Goal: Transaction & Acquisition: Purchase product/service

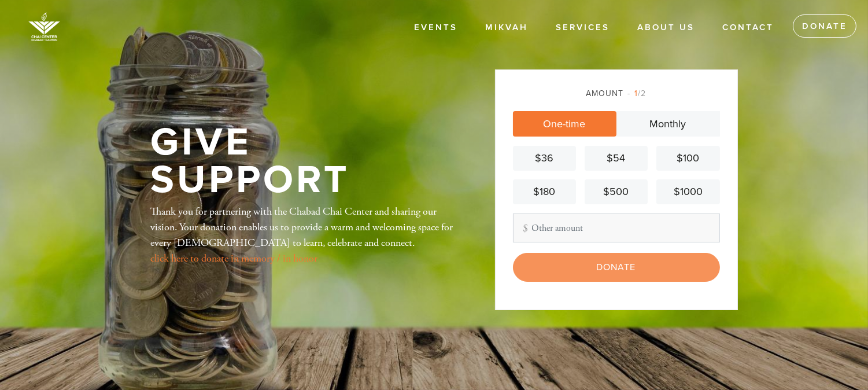
type input "18"
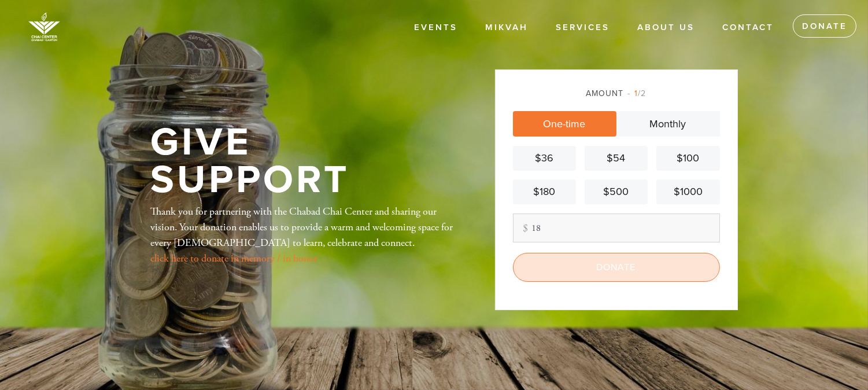
click at [603, 263] on input "Donate" at bounding box center [616, 267] width 207 height 29
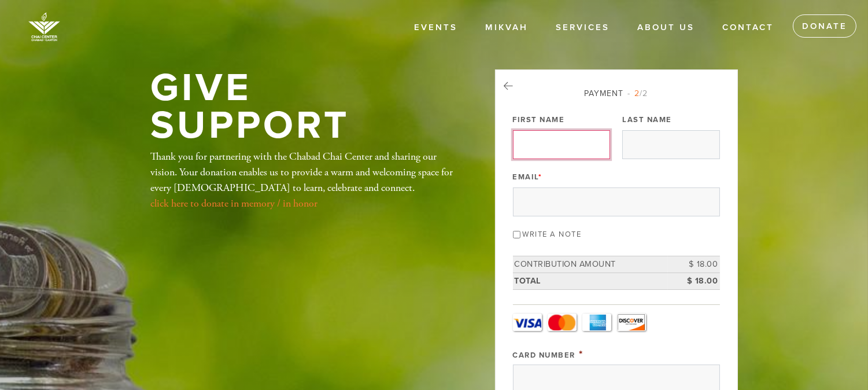
click at [550, 149] on input "First Name" at bounding box center [561, 144] width 97 height 29
type input "[PERSON_NAME]"
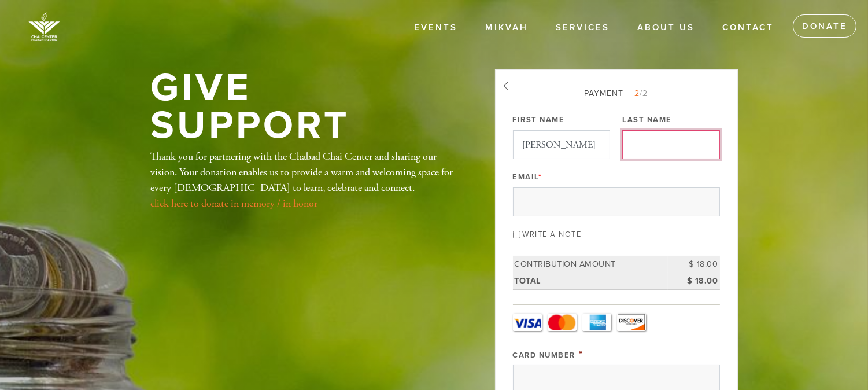
type input "Idelevich"
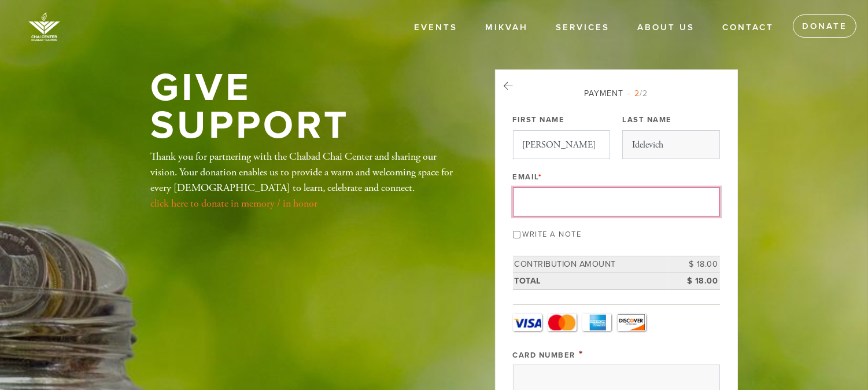
type input "[EMAIL_ADDRESS][DOMAIN_NAME]"
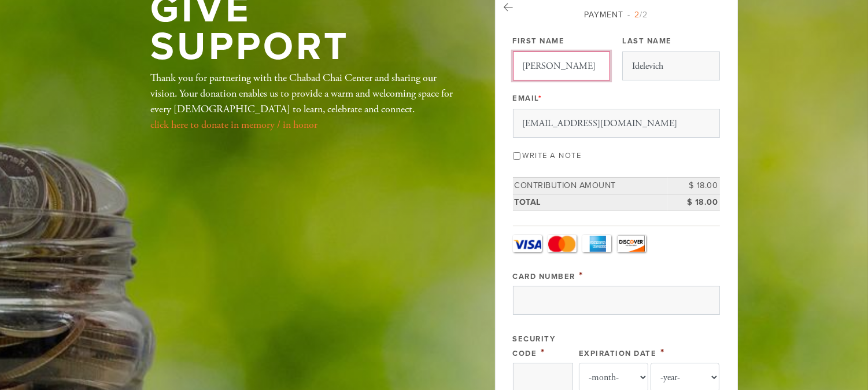
scroll to position [79, 0]
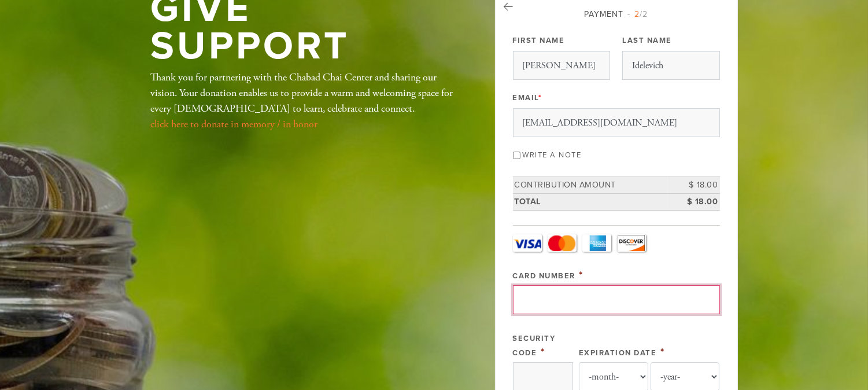
click at [569, 291] on input "Card Number" at bounding box center [616, 299] width 207 height 29
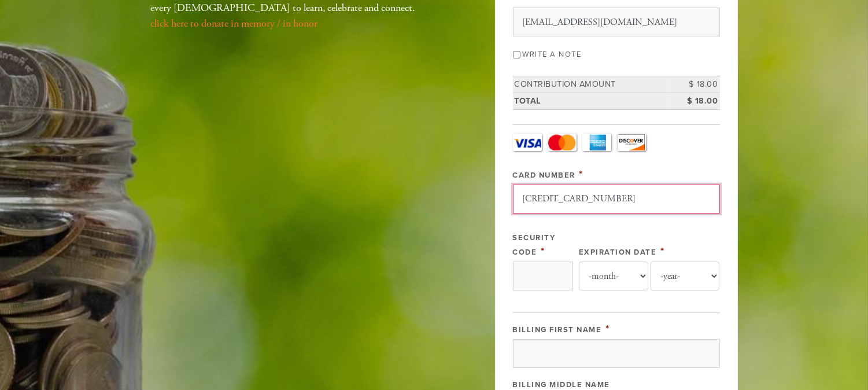
scroll to position [185, 0]
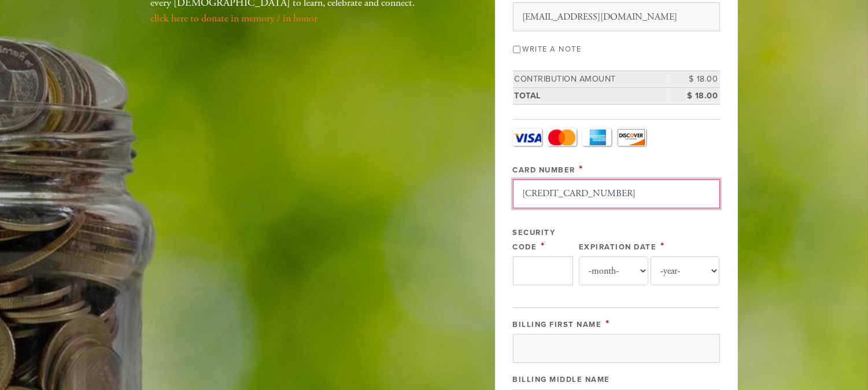
type input "5178058877181746"
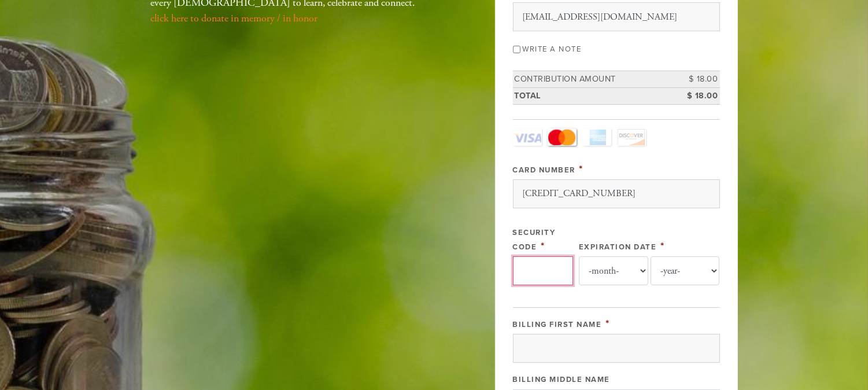
click at [547, 266] on input "Security Code" at bounding box center [543, 270] width 60 height 29
type input "740"
click at [641, 270] on select "-month- Jan Feb Mar Apr May Jun Jul Aug Sep Oct Nov Dec" at bounding box center [613, 270] width 69 height 29
select select "1"
click at [579, 256] on select "-month- Jan Feb Mar Apr May Jun Jul Aug Sep Oct Nov Dec" at bounding box center [613, 270] width 69 height 29
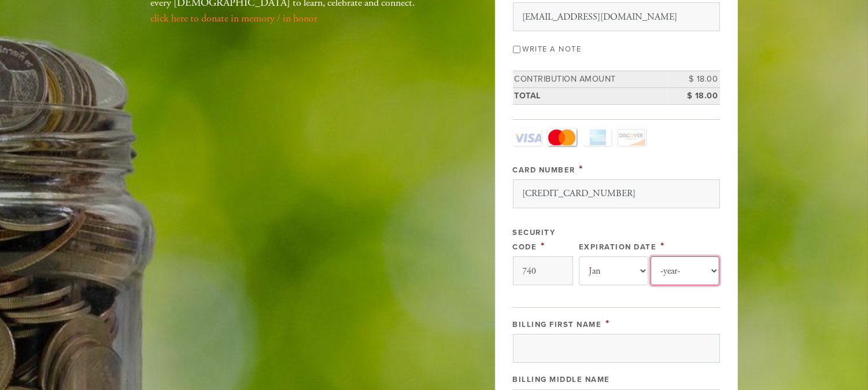
click at [711, 269] on select "-year- 2025 2026 2027 2028 2029 2030 2031 2032 2033 2034 2035" at bounding box center [685, 270] width 69 height 29
select select "2029"
click at [651, 256] on select "-year- 2025 2026 2027 2028 2029 2030 2031 2032 2033 2034 2035" at bounding box center [685, 270] width 69 height 29
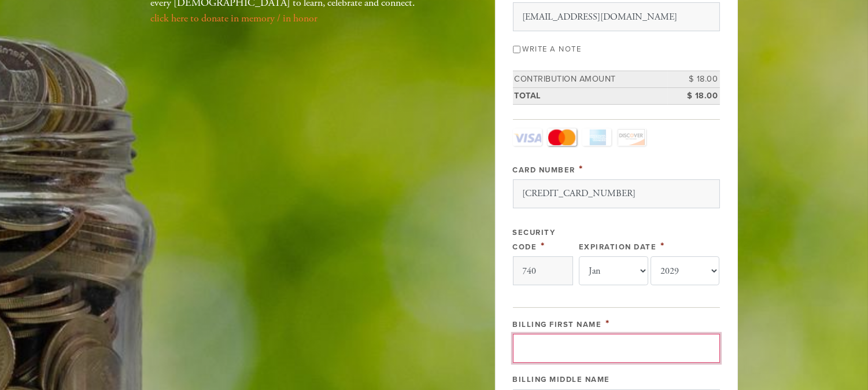
click at [616, 338] on input "Billing First Name" at bounding box center [616, 348] width 207 height 29
type input "Pavel"
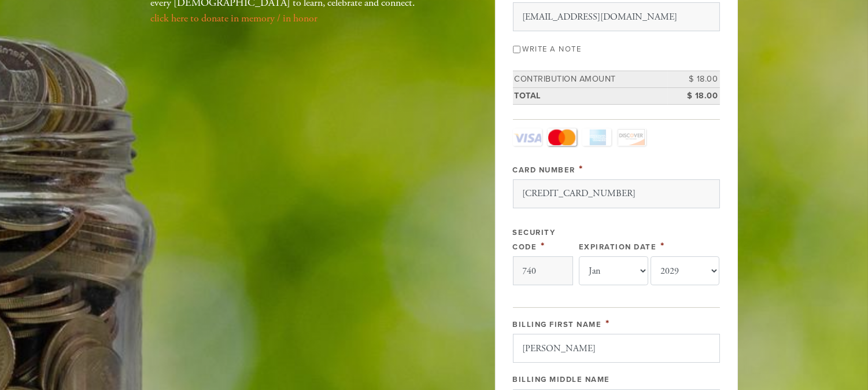
type input "Idelevich"
type input "17 Kilmer road"
type input "Hingham"
type input "02043"
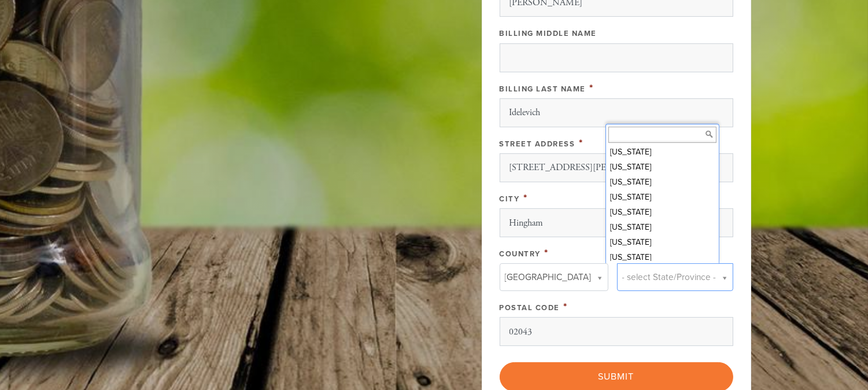
scroll to position [338, 0]
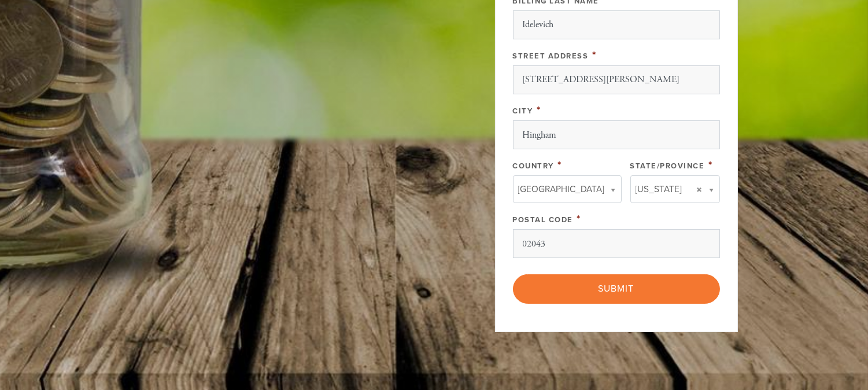
scroll to position [629, 0]
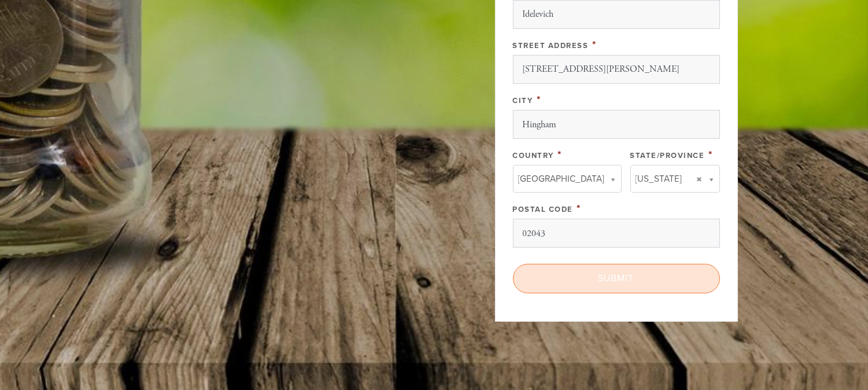
click at [593, 278] on input "Submit" at bounding box center [616, 278] width 207 height 29
